Goal: Task Accomplishment & Management: Manage account settings

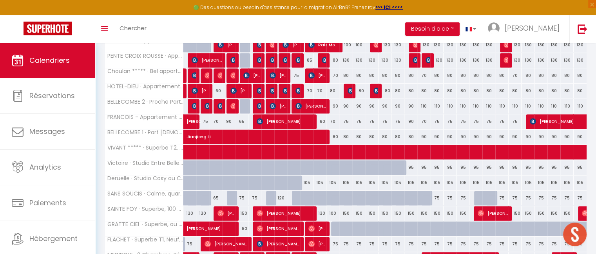
scroll to position [618, 0]
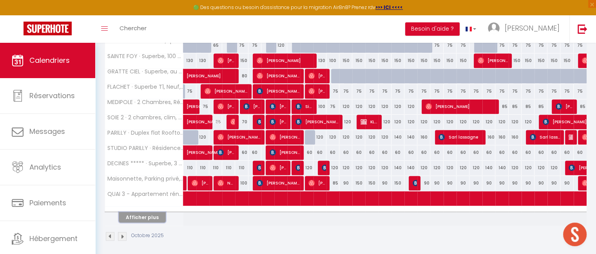
click at [140, 212] on button "Afficher plus" at bounding box center [142, 217] width 47 height 11
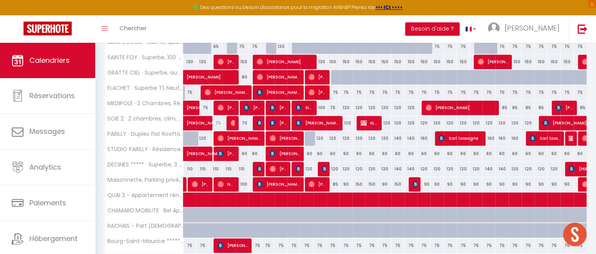
scroll to position [605, 0]
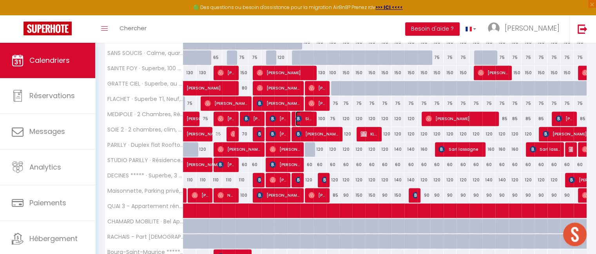
click at [308, 117] on span "Siham El Farhy" at bounding box center [304, 118] width 17 height 15
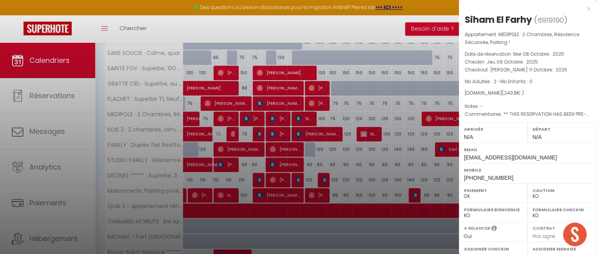
click at [581, 8] on div "x" at bounding box center [524, 8] width 131 height 9
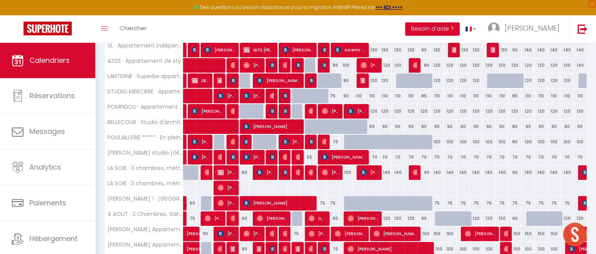
scroll to position [214, 0]
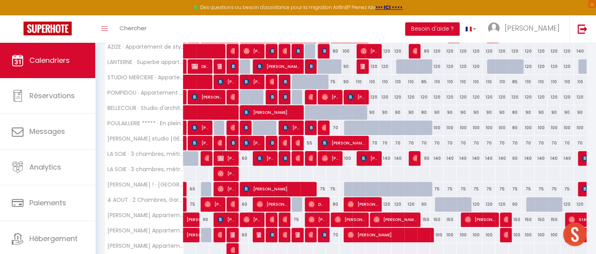
click at [323, 187] on div "75" at bounding box center [320, 189] width 13 height 15
type input "75"
type input "Sam 11 Octobre 2025"
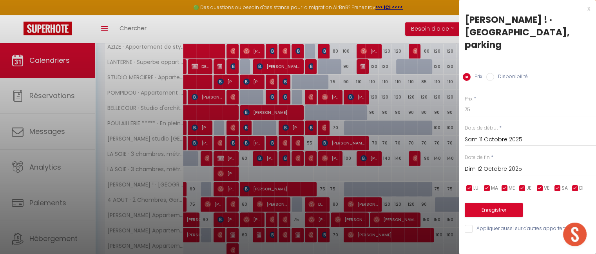
click at [494, 164] on input "Dim 12 Octobre 2025" at bounding box center [530, 169] width 131 height 10
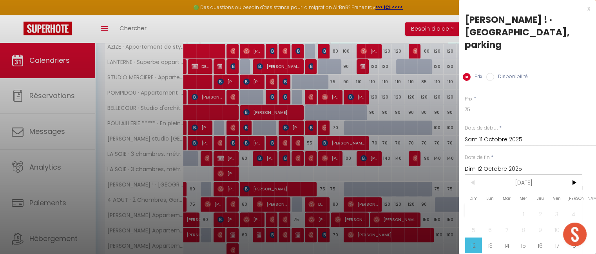
scroll to position [24, 0]
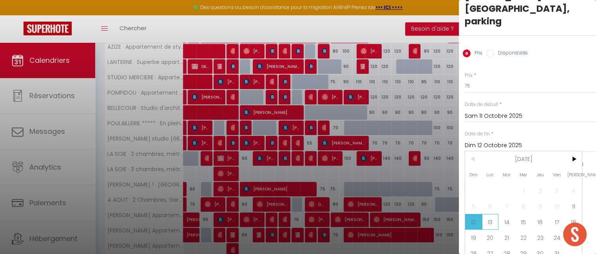
click at [491, 214] on span "13" at bounding box center [490, 222] width 17 height 16
type input "Lun 13 Octobre 2025"
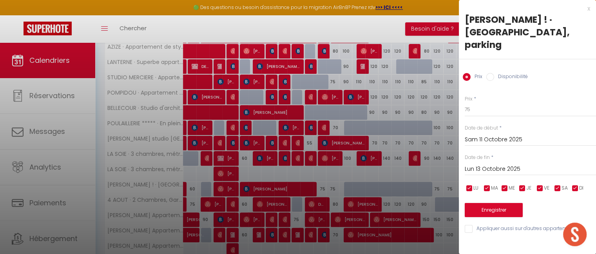
scroll to position [0, 0]
click at [476, 102] on input "75" at bounding box center [530, 109] width 131 height 14
type input "7"
type input "60"
click at [489, 203] on button "Enregistrer" at bounding box center [494, 210] width 58 height 14
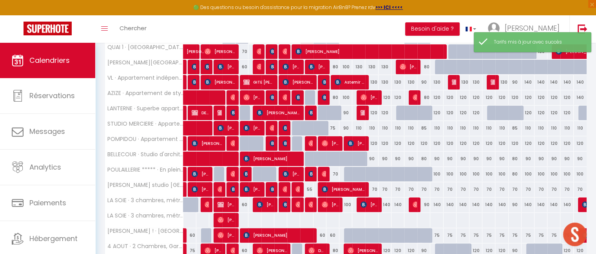
scroll to position [165, 0]
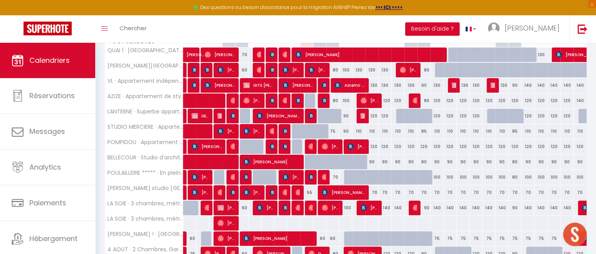
click at [337, 100] on div "80" at bounding box center [333, 100] width 13 height 15
type input "80"
type input "Dim 12 Octobre 2025"
type input "Lun 13 Octobre 2025"
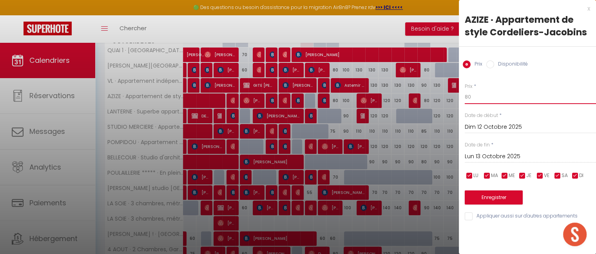
click at [477, 97] on input "80" at bounding box center [530, 97] width 131 height 14
type input "8"
type input "75"
click at [494, 195] on button "Enregistrer" at bounding box center [494, 197] width 58 height 14
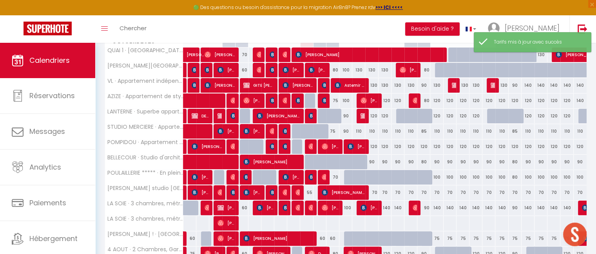
click at [334, 129] on div "75" at bounding box center [333, 131] width 13 height 15
type input "75"
type input "Dim 12 Octobre 2025"
type input "Lun 13 Octobre 2025"
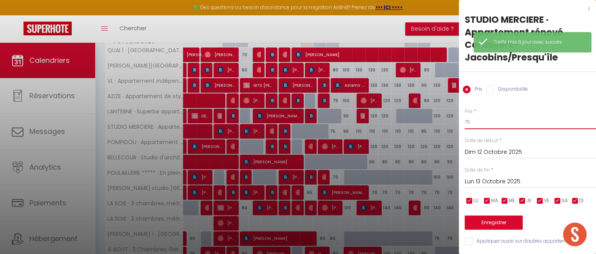
type input "7"
click at [490, 122] on input "7" at bounding box center [530, 122] width 131 height 14
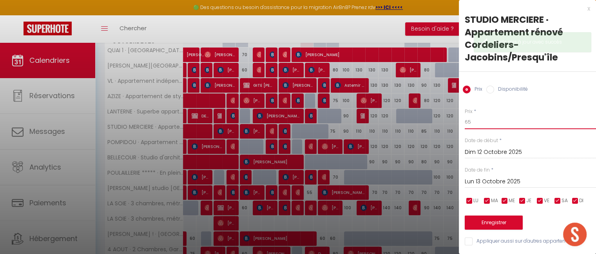
type input "65"
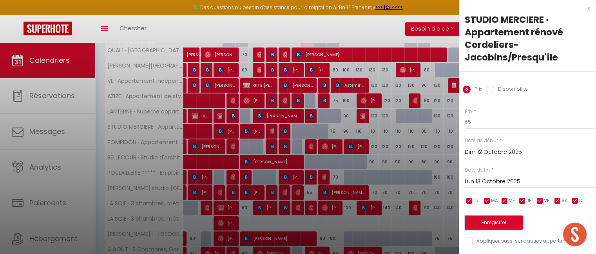
click at [500, 227] on button "Enregistrer" at bounding box center [494, 222] width 58 height 14
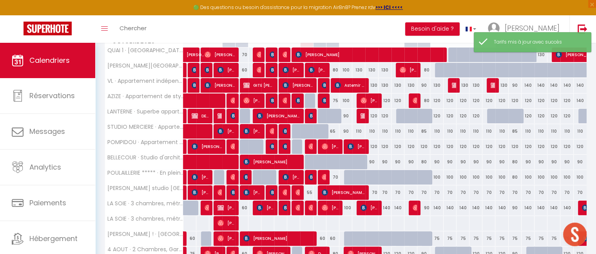
click at [345, 128] on div "90" at bounding box center [346, 131] width 13 height 15
type input "90"
type input "Lun 13 Octobre 2025"
type input "[DATE] Octobre 2025"
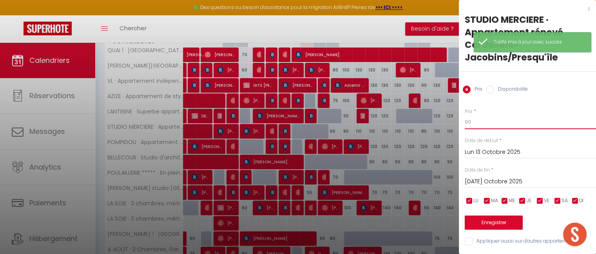
click at [473, 124] on input "90" at bounding box center [530, 122] width 131 height 14
type input "9"
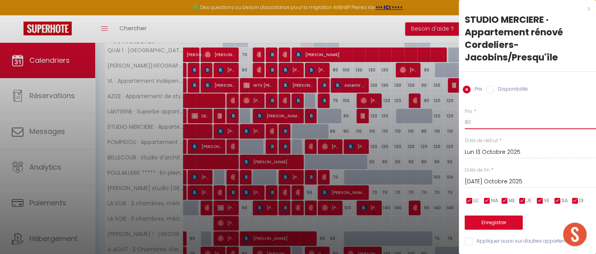
type input "80"
click at [491, 224] on button "Enregistrer" at bounding box center [494, 222] width 58 height 14
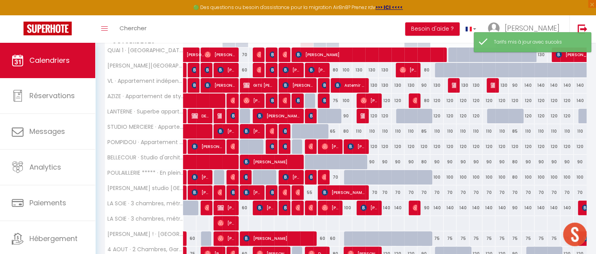
click at [360, 127] on div "110" at bounding box center [359, 131] width 13 height 15
type input "110"
type input "[DATE] Octobre 2025"
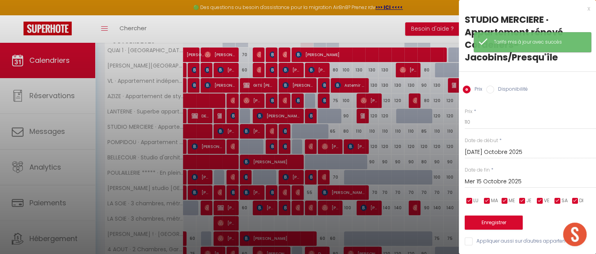
click at [494, 178] on input "Mer 15 Octobre 2025" at bounding box center [530, 181] width 131 height 10
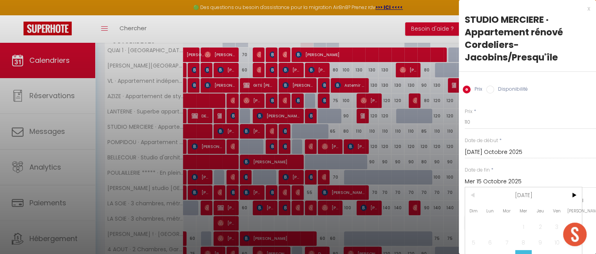
scroll to position [49, 0]
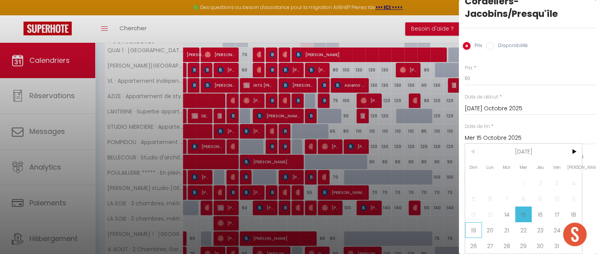
click at [476, 222] on span "19" at bounding box center [473, 230] width 17 height 16
type input "Dim 19 Octobre 2025"
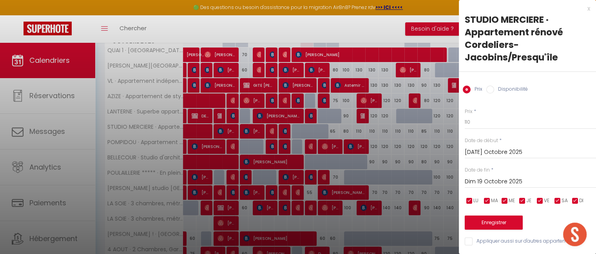
scroll to position [5, 0]
click at [480, 115] on input "110" at bounding box center [530, 122] width 131 height 14
type input "1"
type input "90"
click at [489, 218] on button "Enregistrer" at bounding box center [494, 222] width 58 height 14
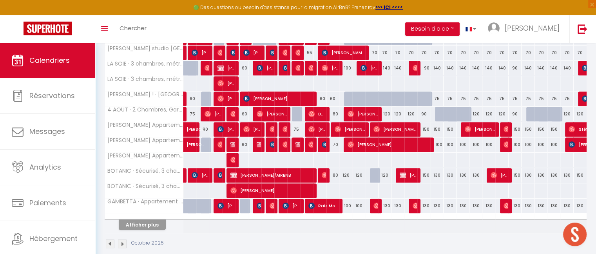
scroll to position [313, 0]
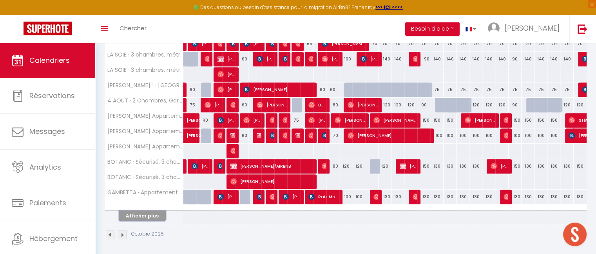
click at [150, 212] on button "Afficher plus" at bounding box center [142, 215] width 47 height 11
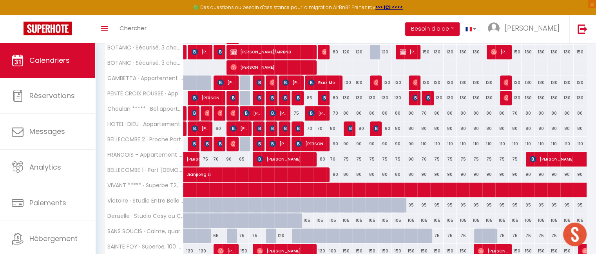
scroll to position [428, 0]
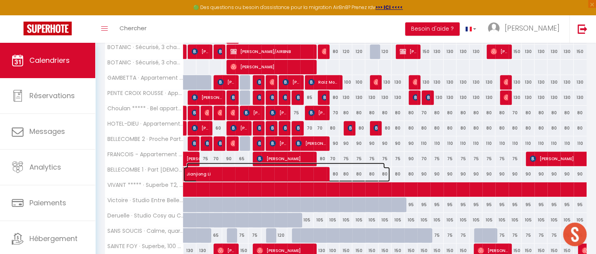
click at [336, 171] on span "Jianjiong Li" at bounding box center [286, 169] width 198 height 15
select select "OK"
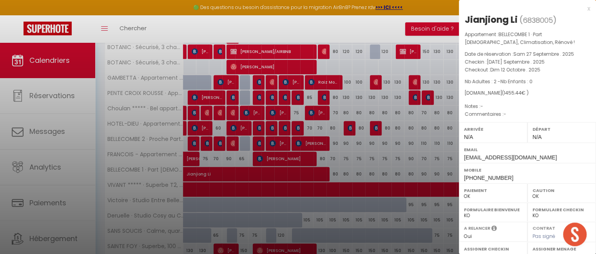
click at [584, 10] on div "x" at bounding box center [524, 8] width 131 height 9
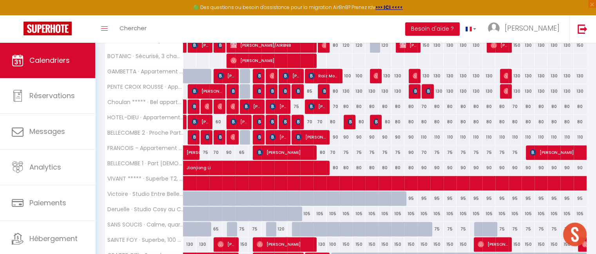
scroll to position [433, 0]
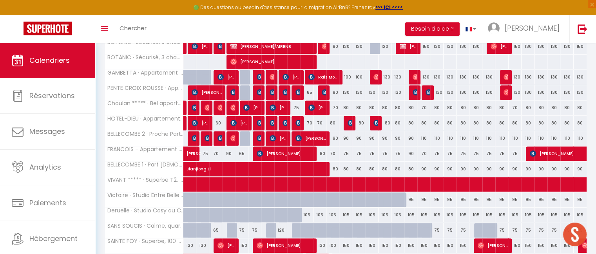
click at [400, 167] on div "80" at bounding box center [398, 169] width 13 height 15
type input "80"
type input "Ven 17 Octobre 2025"
type input "Sam 18 Octobre 2025"
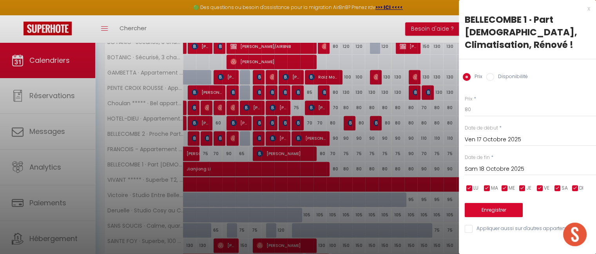
click at [482, 135] on input "Ven 17 Octobre 2025" at bounding box center [530, 140] width 131 height 10
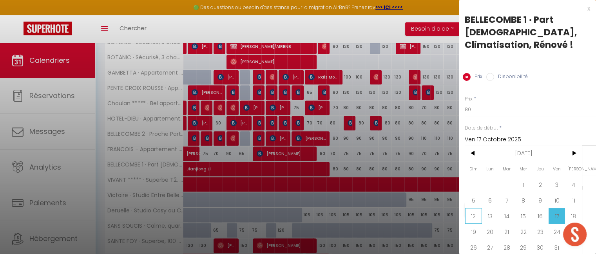
click at [474, 208] on span "12" at bounding box center [473, 216] width 17 height 16
type input "Dim 12 Octobre 2025"
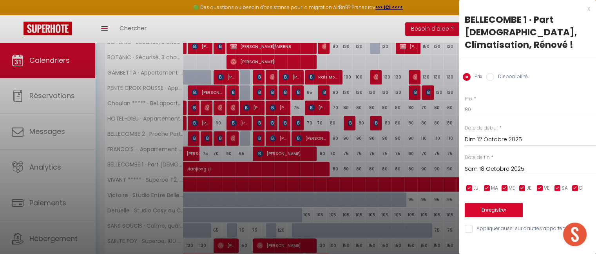
click at [488, 162] on div "[PERSON_NAME] 18 Octobre 2025 < [DATE] > Dim Lun Mar Mer Jeu Ven Sam 1 2 3 4 5 …" at bounding box center [530, 168] width 131 height 14
click at [494, 164] on input "Sam 18 Octobre 2025" at bounding box center [530, 169] width 131 height 10
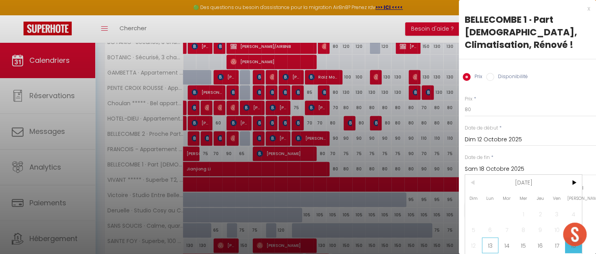
click at [488, 237] on span "13" at bounding box center [490, 245] width 17 height 16
type input "Lun 13 Octobre 2025"
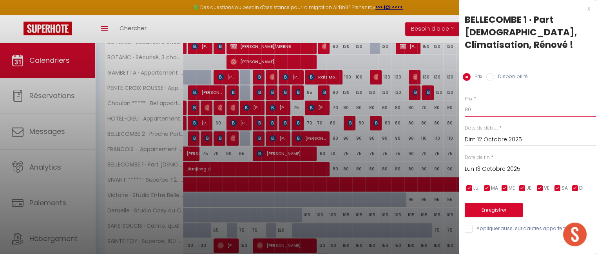
click at [471, 102] on input "80" at bounding box center [530, 109] width 131 height 14
type input "8"
type input "65"
click at [492, 203] on button "Enregistrer" at bounding box center [494, 210] width 58 height 14
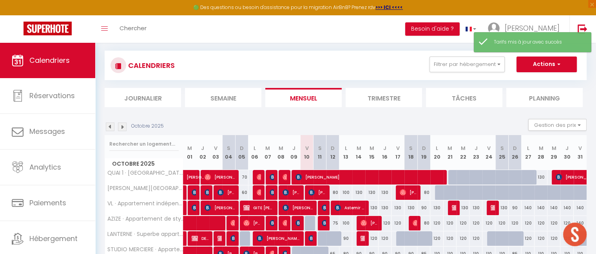
scroll to position [313, 0]
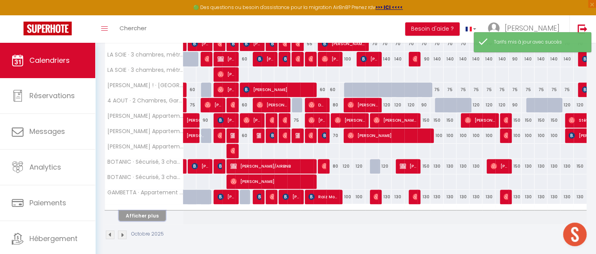
click at [146, 211] on button "Afficher plus" at bounding box center [142, 215] width 47 height 11
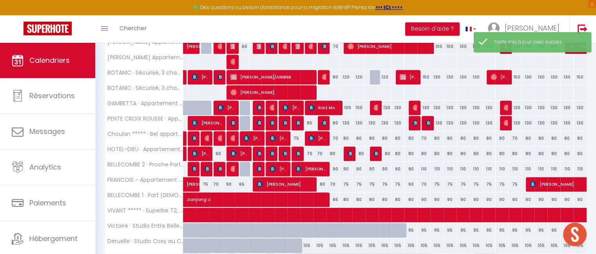
scroll to position [403, 0]
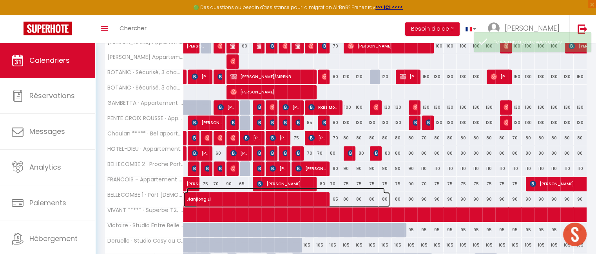
click at [346, 195] on span "Jianjiong Li" at bounding box center [286, 194] width 198 height 15
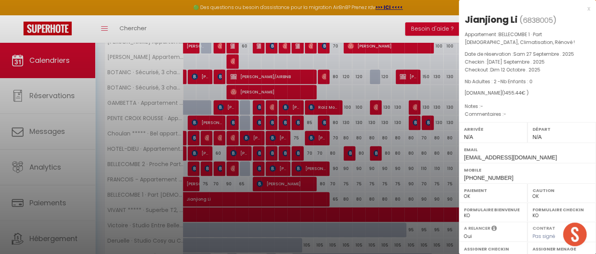
click at [584, 9] on div "x" at bounding box center [524, 8] width 131 height 9
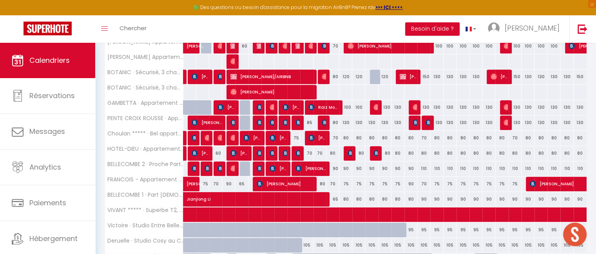
click at [411, 198] on div "80" at bounding box center [411, 199] width 13 height 15
type input "80"
type input "Sam 18 Octobre 2025"
type input "Dim 19 Octobre 2025"
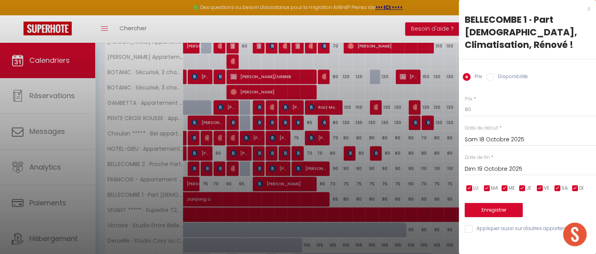
click at [480, 135] on input "Sam 18 Octobre 2025" at bounding box center [530, 140] width 131 height 10
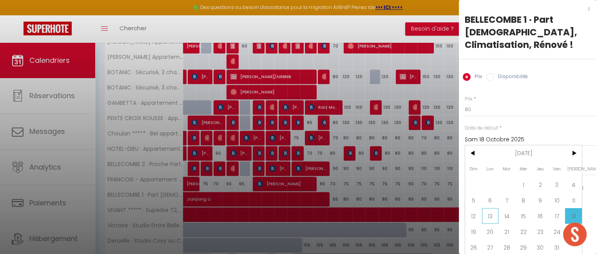
click at [493, 208] on span "13" at bounding box center [490, 216] width 17 height 16
type input "Lun 13 Octobre 2025"
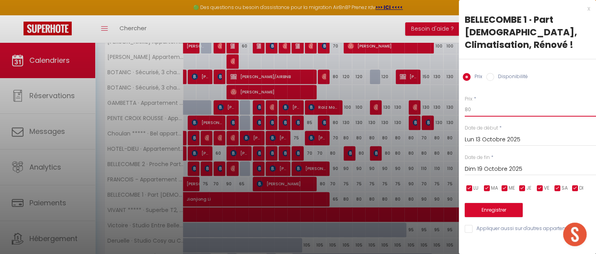
click at [482, 102] on input "80" at bounding box center [530, 109] width 131 height 14
type input "8"
type input "70"
click at [500, 203] on button "Enregistrer" at bounding box center [494, 210] width 58 height 14
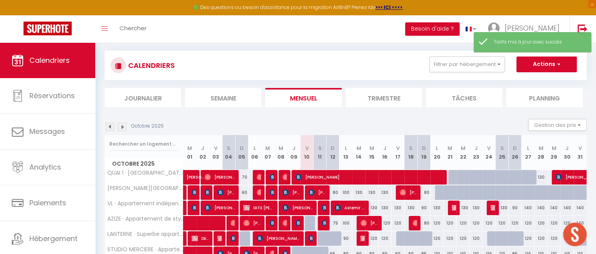
scroll to position [313, 0]
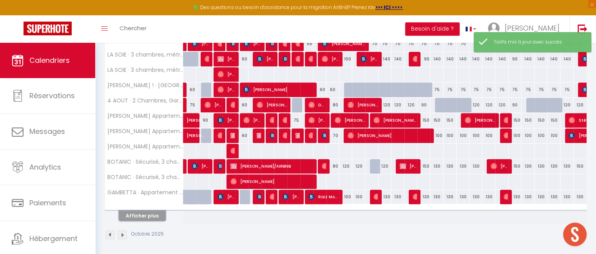
click at [146, 215] on button "Afficher plus" at bounding box center [142, 215] width 47 height 11
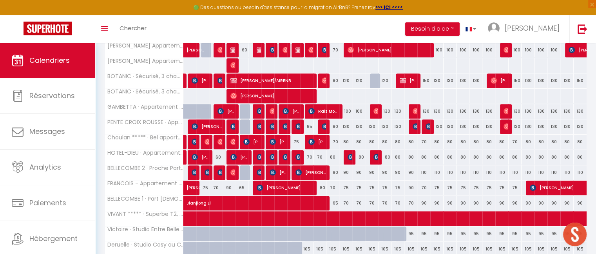
scroll to position [399, 0]
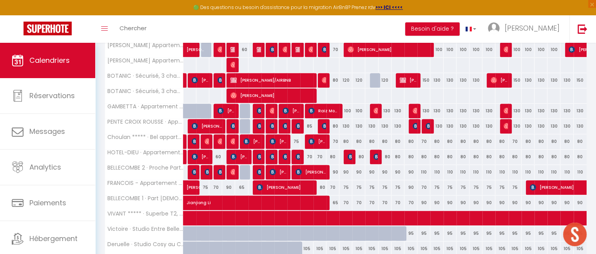
click at [334, 171] on div "90" at bounding box center [333, 172] width 13 height 15
type input "90"
type input "Dim 12 Octobre 2025"
type input "Lun 13 Octobre 2025"
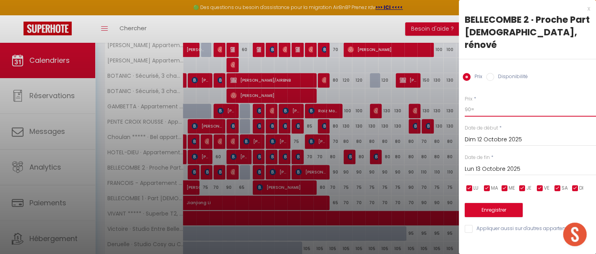
click at [473, 102] on input "90=" at bounding box center [530, 109] width 131 height 14
type input "9"
type input "70"
click at [492, 203] on button "Enregistrer" at bounding box center [494, 210] width 58 height 14
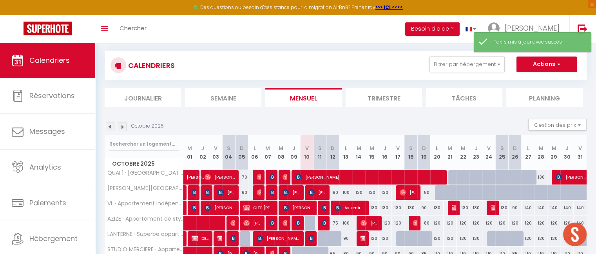
scroll to position [313, 0]
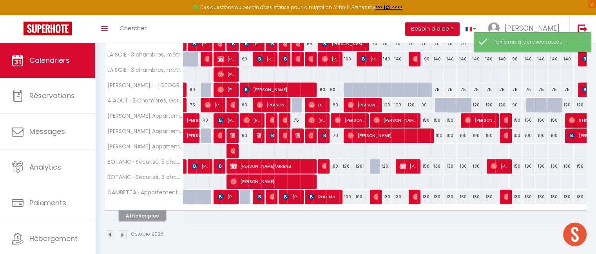
click at [146, 216] on button "Afficher plus" at bounding box center [142, 215] width 47 height 11
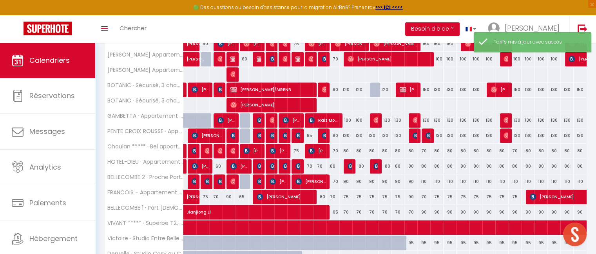
scroll to position [391, 0]
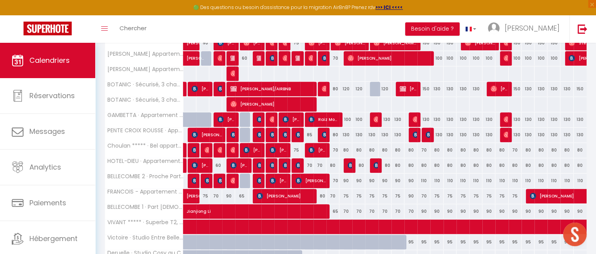
click at [345, 177] on div "90" at bounding box center [346, 180] width 13 height 15
type input "90"
type input "Lun 13 Octobre 2025"
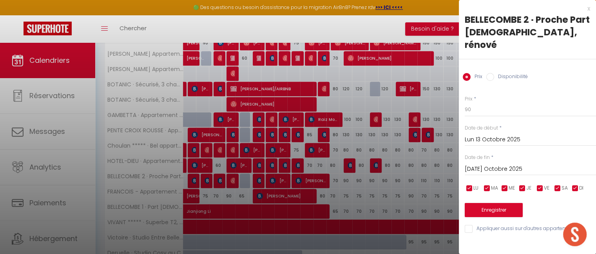
click at [489, 164] on input "[DATE] Octobre 2025" at bounding box center [530, 169] width 131 height 10
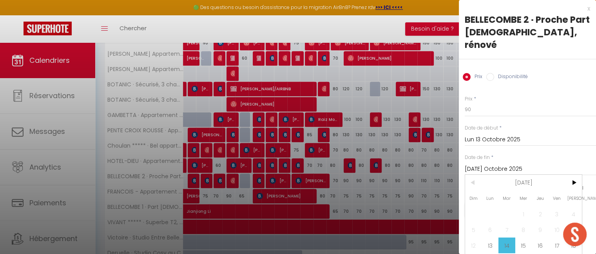
scroll to position [24, 0]
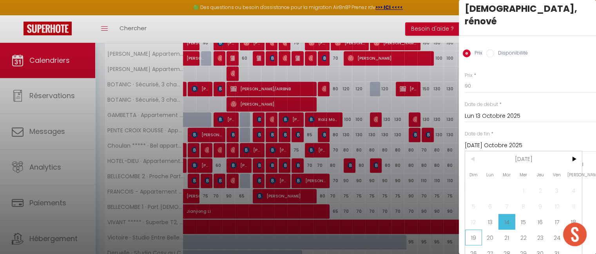
click at [471, 229] on span "19" at bounding box center [473, 237] width 17 height 16
type input "Dim 19 Octobre 2025"
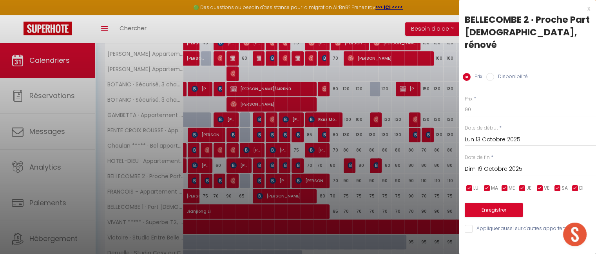
scroll to position [0, 0]
click at [481, 102] on input "90" at bounding box center [530, 109] width 131 height 14
type input "9"
type input "85"
click at [492, 203] on button "Enregistrer" at bounding box center [494, 210] width 58 height 14
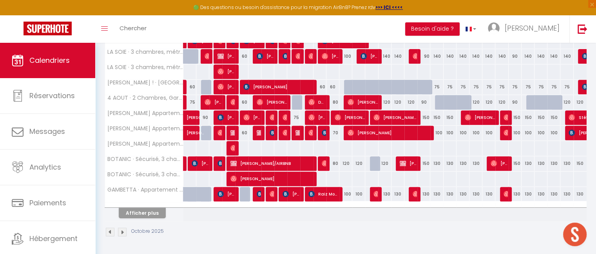
scroll to position [313, 0]
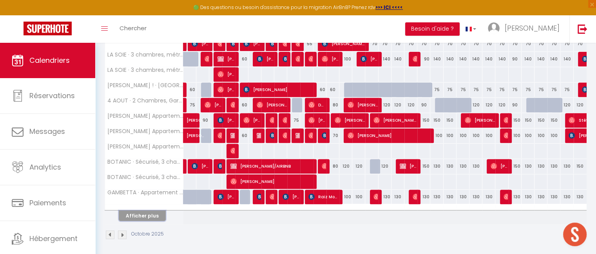
click at [136, 214] on button "Afficher plus" at bounding box center [142, 215] width 47 height 11
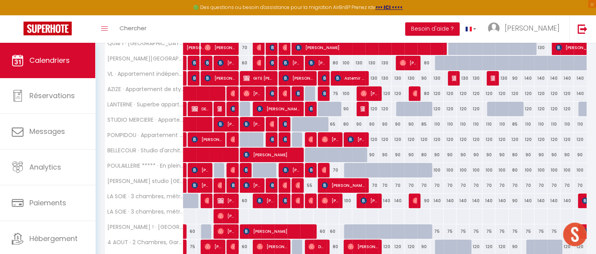
scroll to position [0, 0]
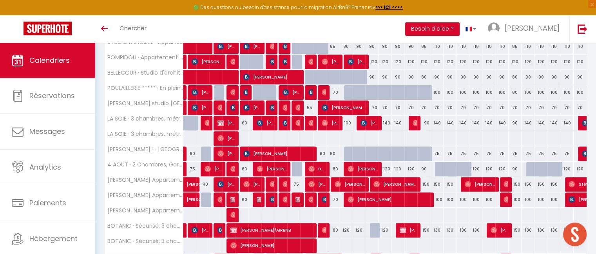
scroll to position [313, 0]
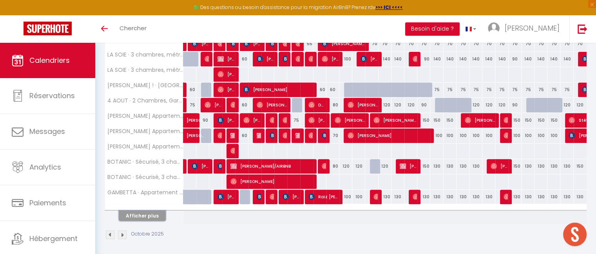
click at [151, 210] on button "Afficher plus" at bounding box center [142, 215] width 47 height 11
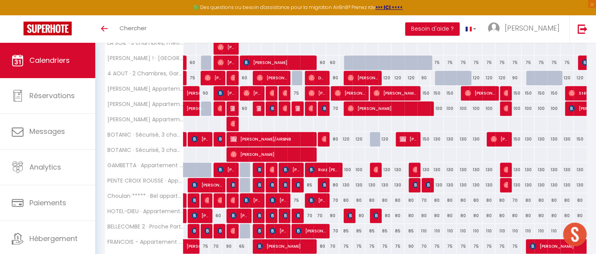
scroll to position [341, 0]
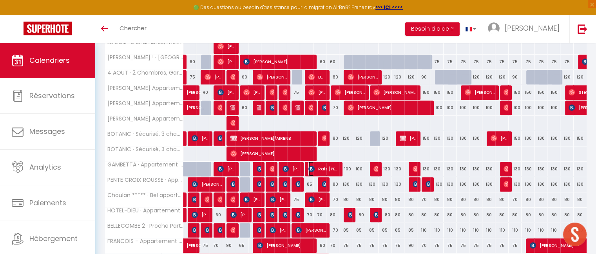
click at [322, 167] on span "Raiz Mota" at bounding box center [324, 168] width 30 height 15
select select "OK"
select select "KO"
select select "0"
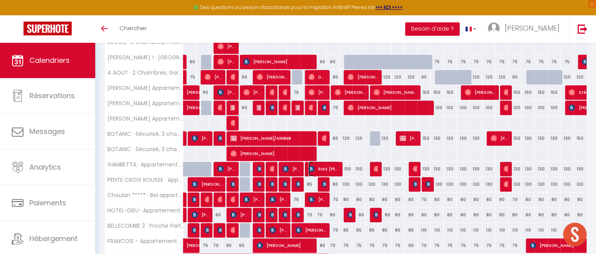
select select "1"
select select
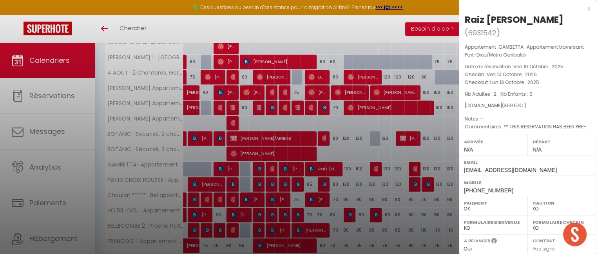
click at [584, 9] on div "x" at bounding box center [524, 8] width 131 height 9
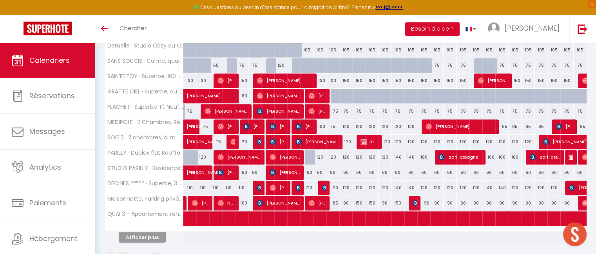
scroll to position [601, 0]
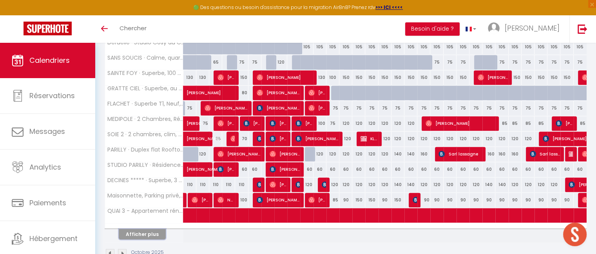
click at [156, 229] on button "Afficher plus" at bounding box center [142, 234] width 47 height 11
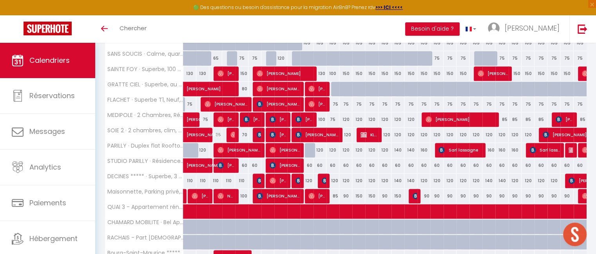
scroll to position [604, 0]
